Goal: Task Accomplishment & Management: Complete application form

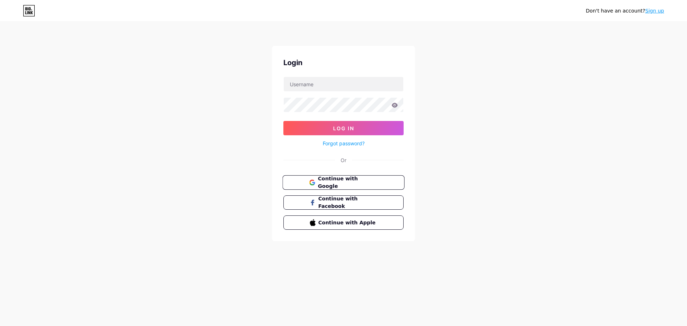
click at [351, 175] on button "Continue with Google" at bounding box center [343, 182] width 122 height 15
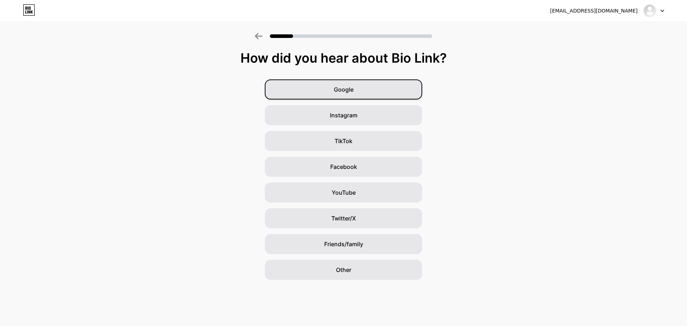
click at [364, 94] on div "Google" at bounding box center [343, 89] width 157 height 20
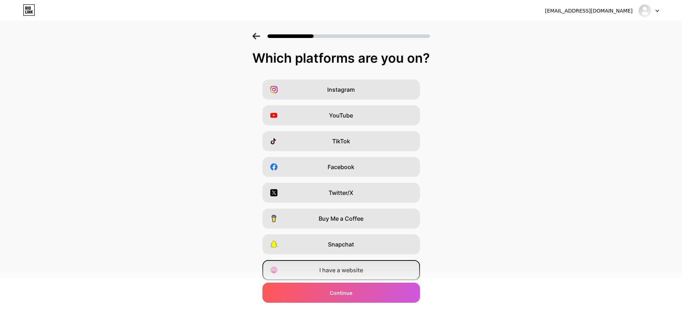
click at [344, 273] on span "I have a website" at bounding box center [341, 270] width 44 height 9
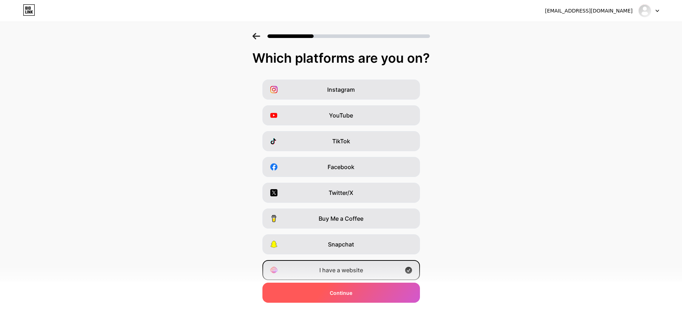
click at [346, 285] on div "Continue" at bounding box center [340, 292] width 157 height 20
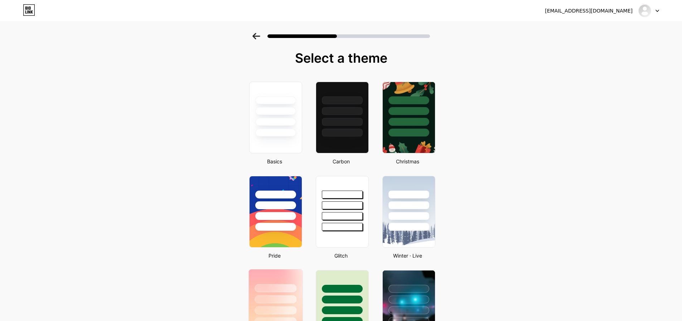
scroll to position [107, 0]
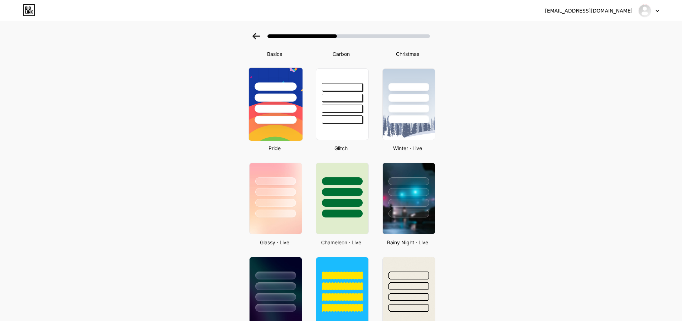
click at [295, 118] on div at bounding box center [275, 120] width 42 height 8
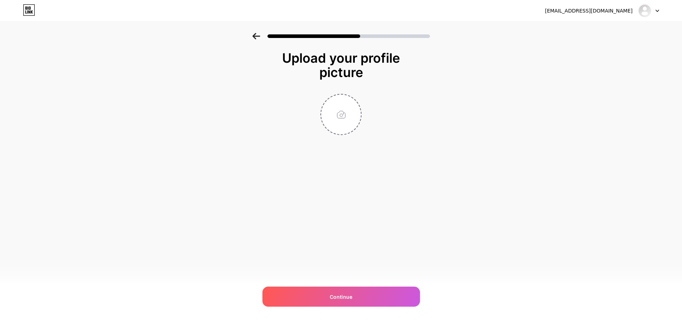
scroll to position [0, 0]
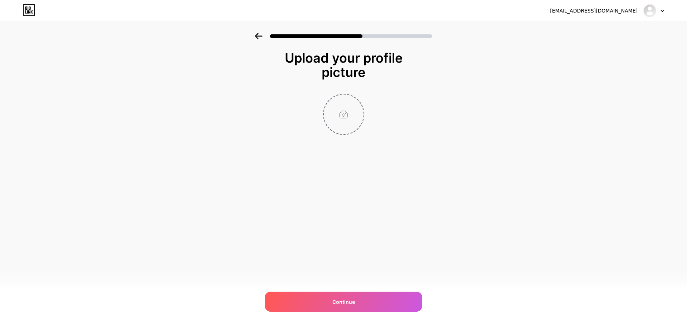
click at [360, 112] on input "file" at bounding box center [344, 114] width 40 height 40
type input "C:\fakepath\134963403_p2_master1200.jpg"
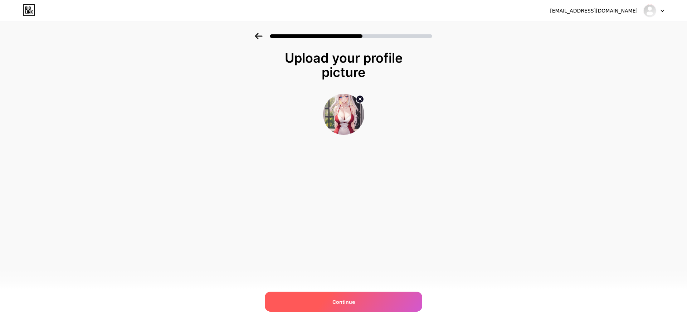
click at [341, 308] on div "Continue" at bounding box center [343, 302] width 157 height 20
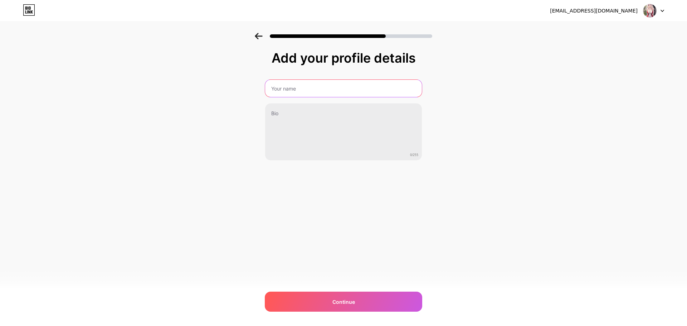
click at [334, 94] on input "text" at bounding box center [343, 88] width 157 height 17
type input "LOKAL62 ~ Website Online [GEOGRAPHIC_DATA]"
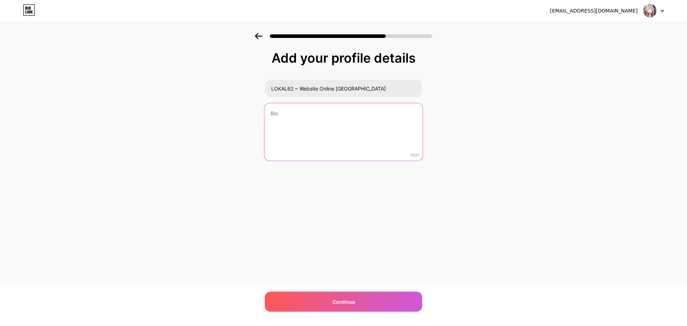
type textarea "l"
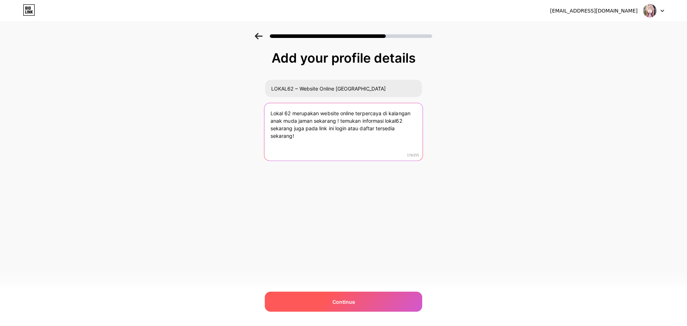
type textarea "Lokal 62 merupakan website online terpercaya di kalangan anak muda jaman sekara…"
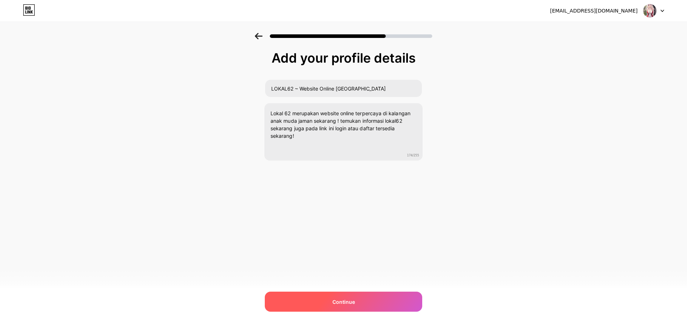
click at [351, 300] on span "Continue" at bounding box center [343, 302] width 23 height 8
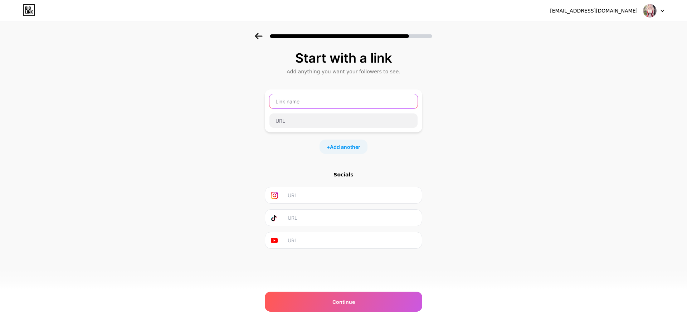
click at [325, 99] on input "text" at bounding box center [343, 101] width 148 height 14
click at [469, 107] on div "Start with a link Add anything you want your followers to see. + Add another So…" at bounding box center [343, 159] width 687 height 252
click at [380, 106] on input "text" at bounding box center [343, 101] width 148 height 14
paste input "[URL][DOMAIN_NAME]"
type input "[URL][DOMAIN_NAME]"
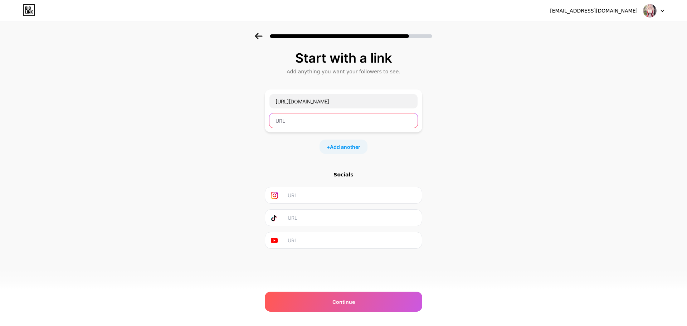
click at [374, 121] on input "text" at bounding box center [343, 120] width 148 height 14
paste input "[URL][DOMAIN_NAME]"
type input "[URL][DOMAIN_NAME]"
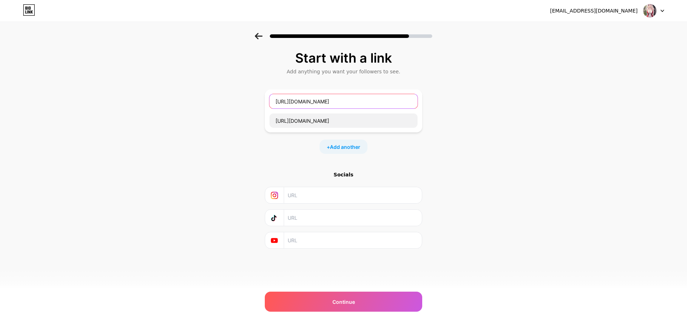
click at [376, 105] on input "[URL][DOMAIN_NAME]" at bounding box center [343, 101] width 148 height 14
type input "l"
type input "L"
type input "DAFTAR LINK LOKAL62"
click at [348, 145] on span "Add another" at bounding box center [345, 147] width 30 height 8
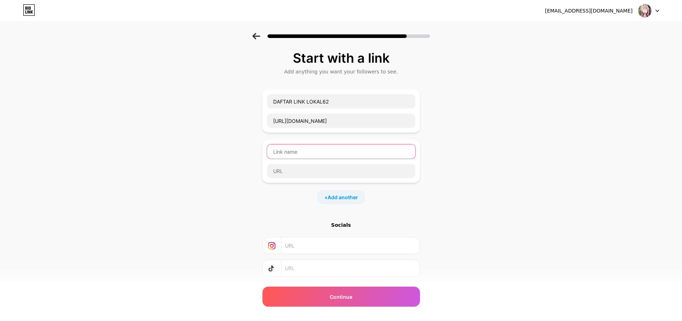
click at [341, 150] on input "text" at bounding box center [341, 151] width 148 height 14
type input "LINK ALTERNATIF LOKAL 62"
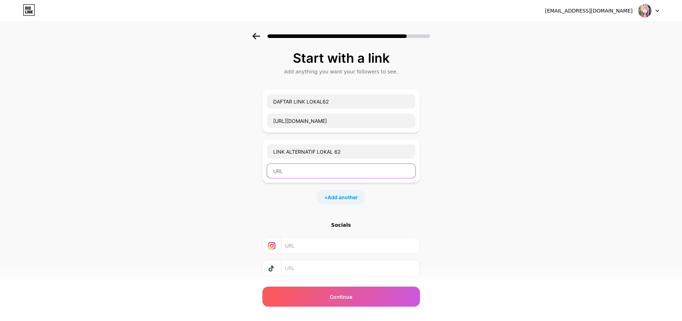
click at [336, 173] on input "text" at bounding box center [341, 171] width 148 height 14
paste input "[URL][DOMAIN_NAME]"
click at [312, 172] on input "[URL][DOMAIN_NAME]" at bounding box center [341, 171] width 148 height 14
type input "[URL][DOMAIN_NAME]"
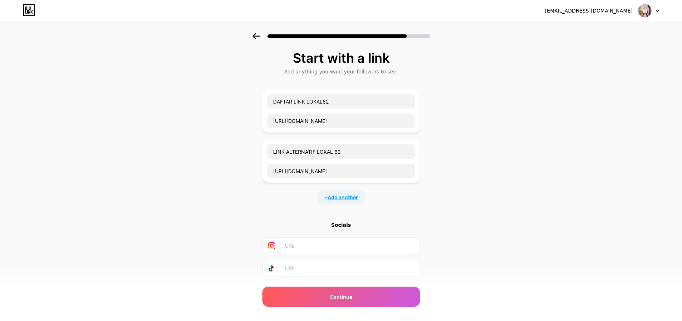
click at [358, 197] on span "Add another" at bounding box center [342, 197] width 30 height 8
click at [345, 206] on input "text" at bounding box center [341, 201] width 148 height 14
type input "Live Chat Lokal62"
click at [351, 222] on input "text" at bounding box center [341, 221] width 148 height 14
paste input "[URL][DOMAIN_NAME]"
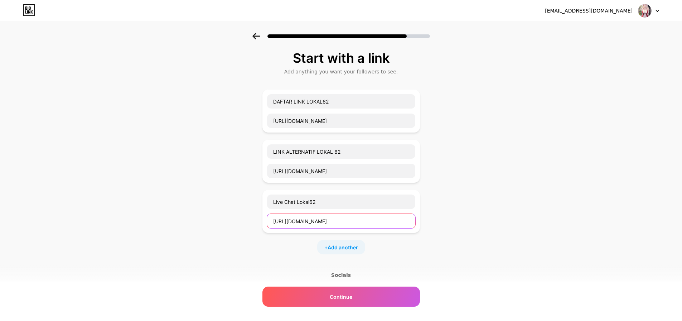
scroll to position [0, 51]
type input "[URL][DOMAIN_NAME]"
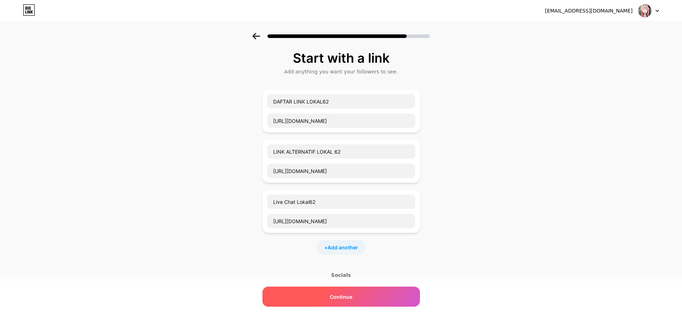
scroll to position [0, 0]
click at [346, 296] on span "Continue" at bounding box center [341, 297] width 23 height 8
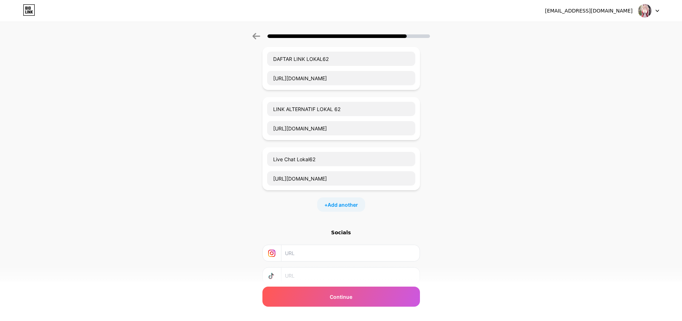
scroll to position [93, 0]
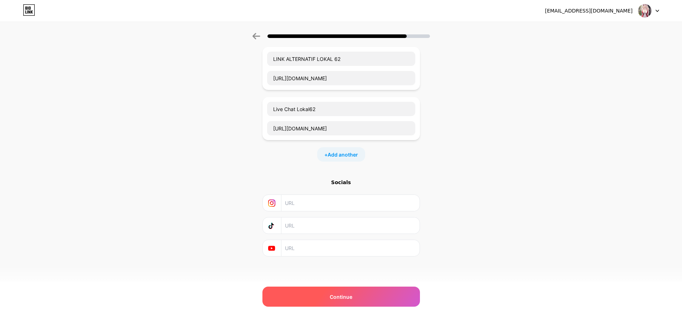
click at [342, 292] on div "Continue" at bounding box center [340, 296] width 157 height 20
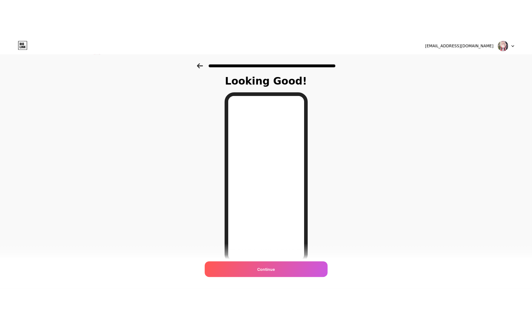
scroll to position [0, 0]
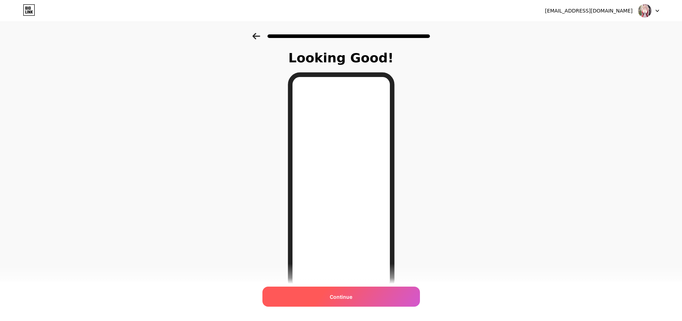
click at [345, 296] on span "Continue" at bounding box center [341, 297] width 23 height 8
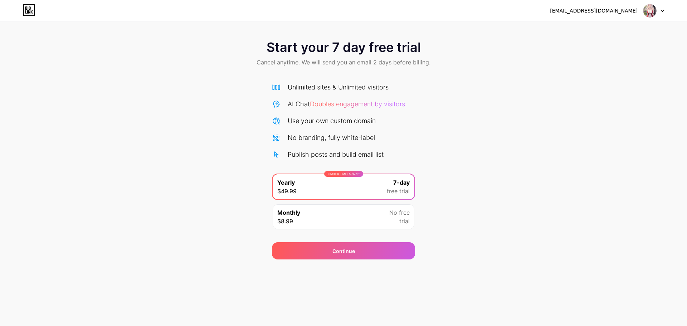
click at [481, 132] on div "Start your 7 day free trial Cancel anytime. We will send you an email 2 days be…" at bounding box center [343, 146] width 687 height 227
click at [378, 214] on div "Monthly $8.99 No free trial" at bounding box center [344, 216] width 142 height 25
click at [379, 203] on div "LIMITED TIME : 50% off Yearly $49.99 7-day free trial Monthly $8.99 No free tri…" at bounding box center [343, 204] width 143 height 60
click at [393, 186] on div "7-day free trial" at bounding box center [398, 186] width 23 height 17
click at [350, 250] on span "Continue" at bounding box center [343, 251] width 23 height 8
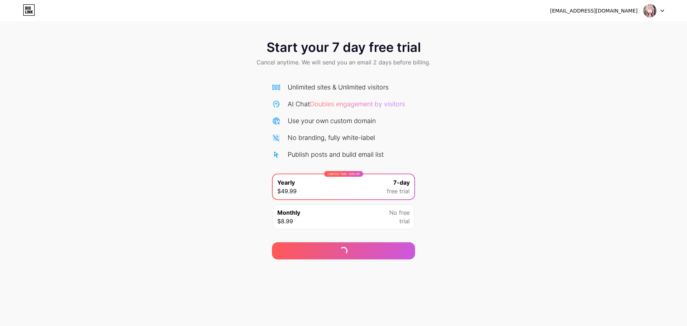
click at [657, 11] on div at bounding box center [653, 10] width 21 height 13
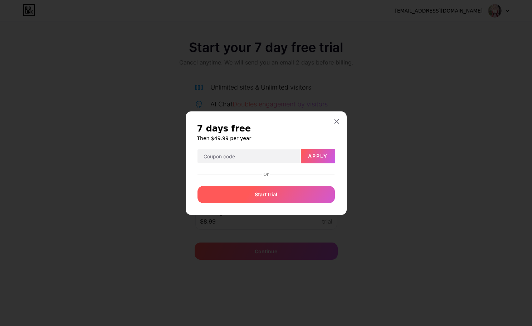
click at [270, 192] on span "Start trial" at bounding box center [266, 194] width 23 height 8
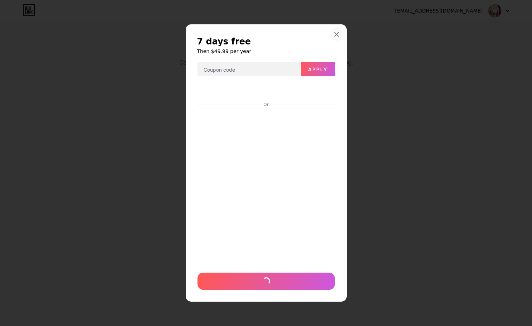
click at [337, 35] on icon at bounding box center [337, 35] width 4 height 4
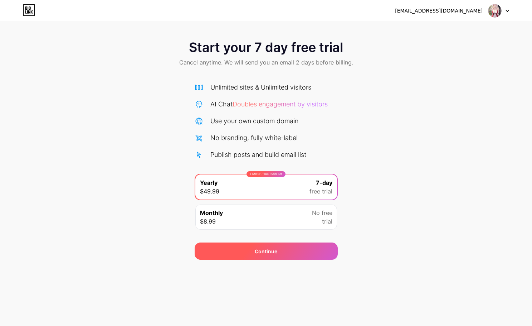
click at [267, 247] on span "Continue" at bounding box center [266, 251] width 23 height 8
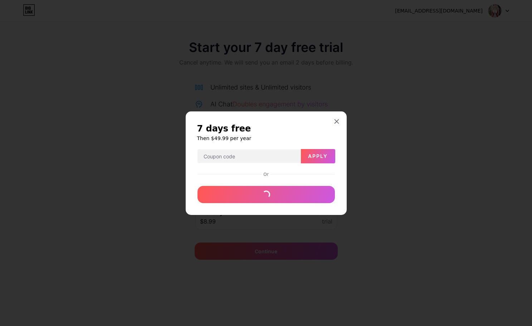
click at [302, 216] on div at bounding box center [266, 163] width 532 height 326
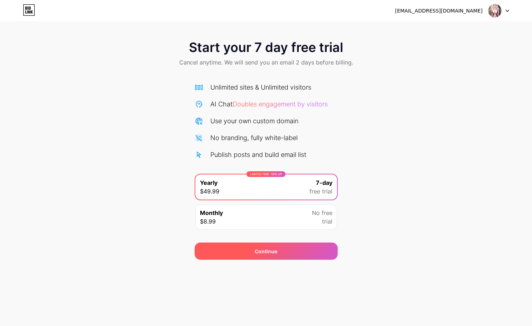
click at [268, 248] on span "Continue" at bounding box center [266, 251] width 23 height 8
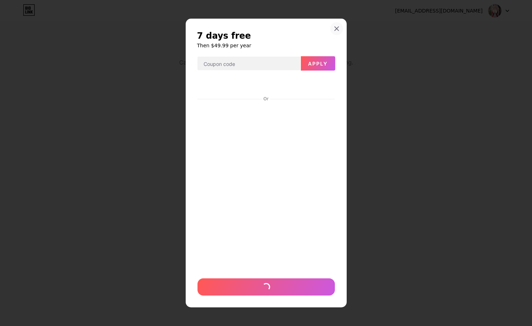
click at [339, 30] on icon at bounding box center [337, 29] width 6 height 6
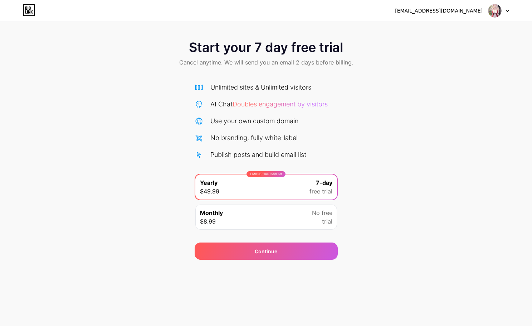
click at [35, 14] on icon at bounding box center [29, 10] width 11 height 11
click at [511, 10] on div "[EMAIL_ADDRESS][DOMAIN_NAME] Logout" at bounding box center [266, 10] width 532 height 13
click at [492, 12] on img at bounding box center [495, 11] width 14 height 14
